Goal: Find specific page/section: Find specific page/section

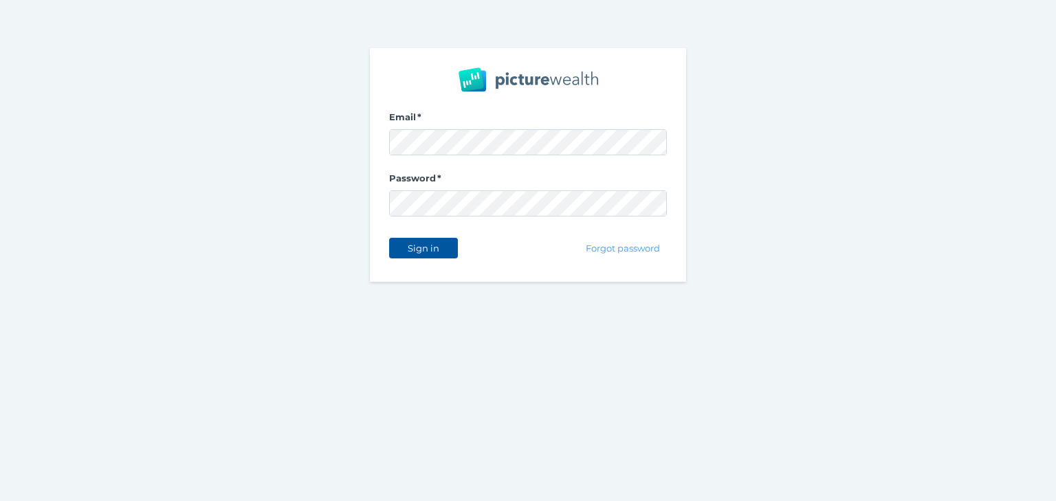
click at [432, 240] on button "Sign in" at bounding box center [423, 248] width 69 height 21
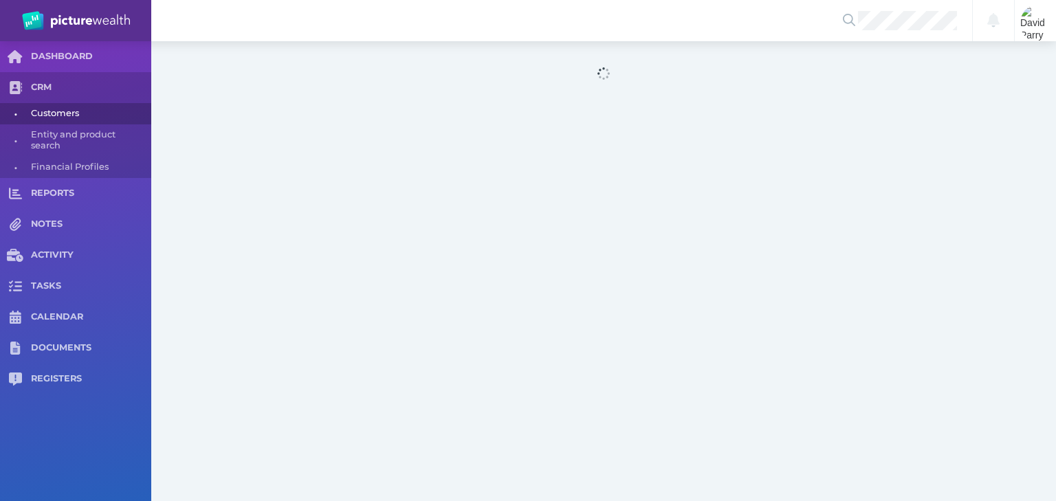
select select "25"
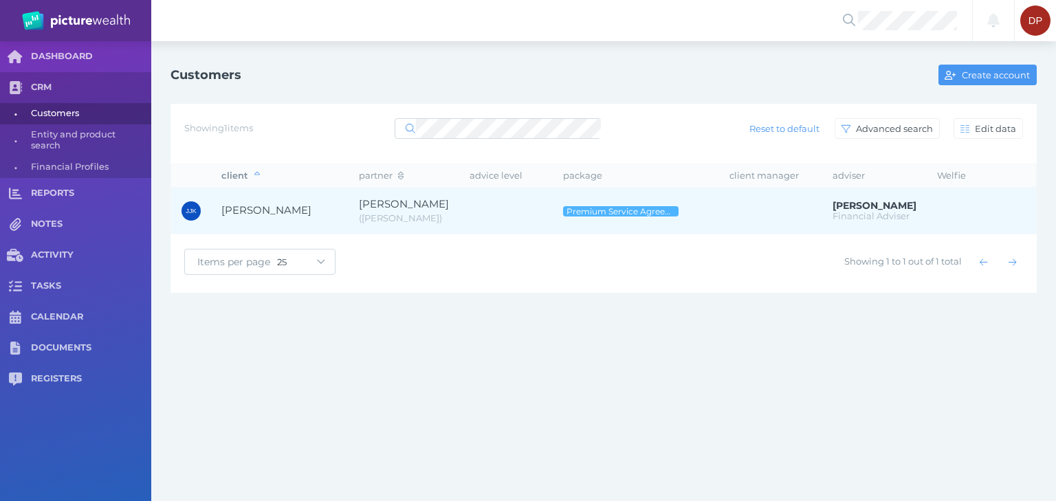
click at [307, 212] on span "[PERSON_NAME]" at bounding box center [266, 209] width 90 height 13
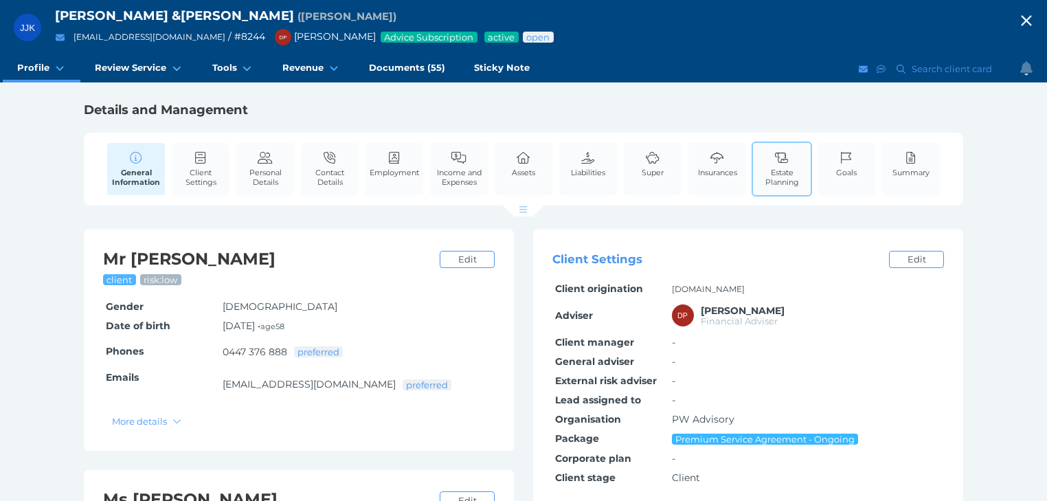
click at [763, 163] on link "Estate Planning" at bounding box center [782, 169] width 58 height 52
